Goal: Information Seeking & Learning: Learn about a topic

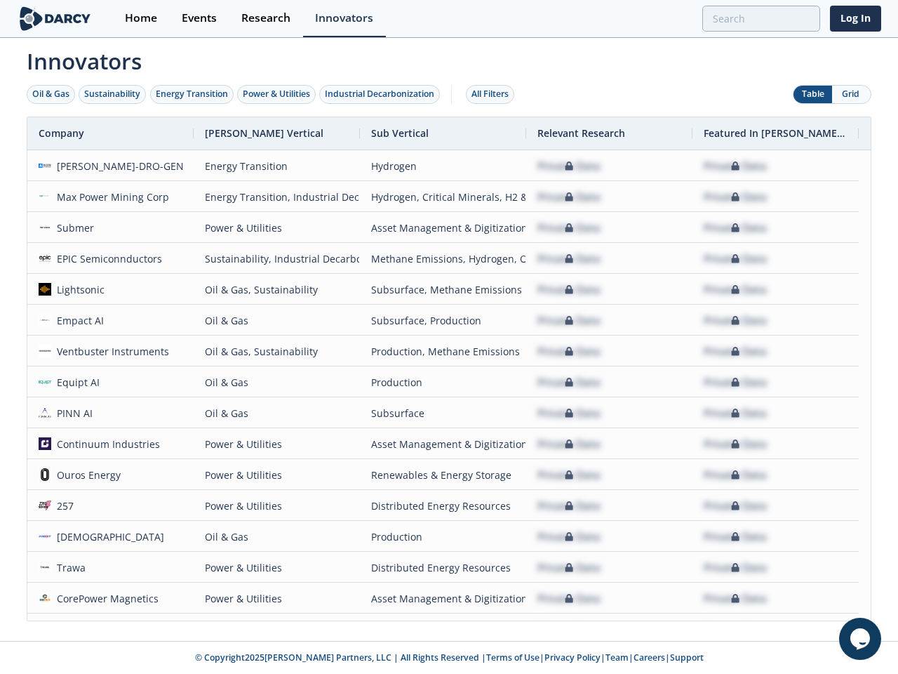
click at [51, 94] on div "Oil & Gas" at bounding box center [50, 94] width 37 height 13
click at [113, 94] on div "Sustainability" at bounding box center [112, 94] width 56 height 13
click at [192, 94] on div "Energy Transition" at bounding box center [192, 94] width 72 height 13
click at [278, 94] on div "Power & Utilities" at bounding box center [276, 94] width 67 height 13
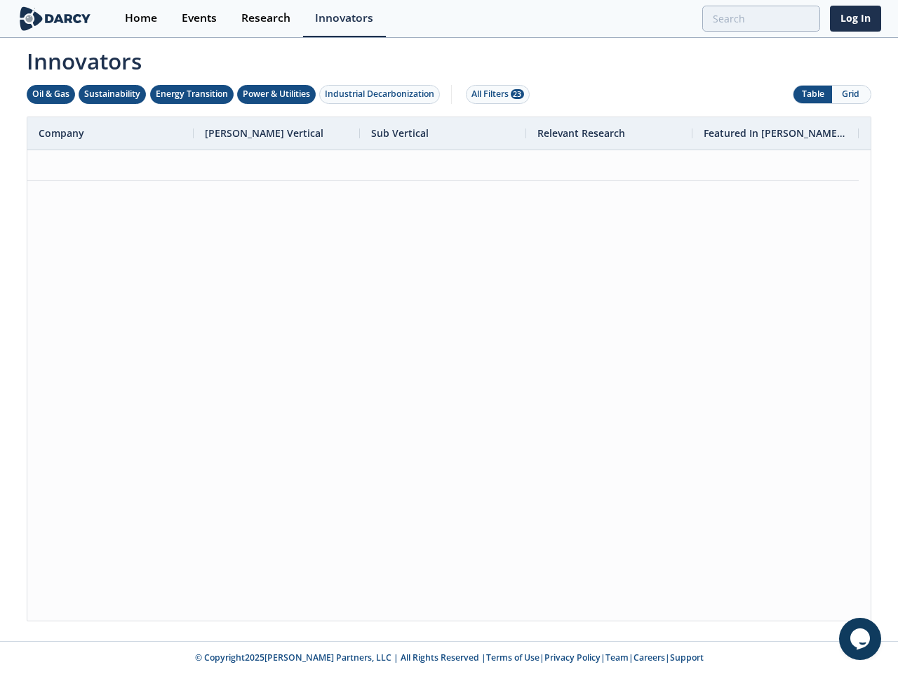
click at [383, 94] on div "Industrial Decarbonization" at bounding box center [379, 94] width 109 height 13
